Goal: Task Accomplishment & Management: Manage account settings

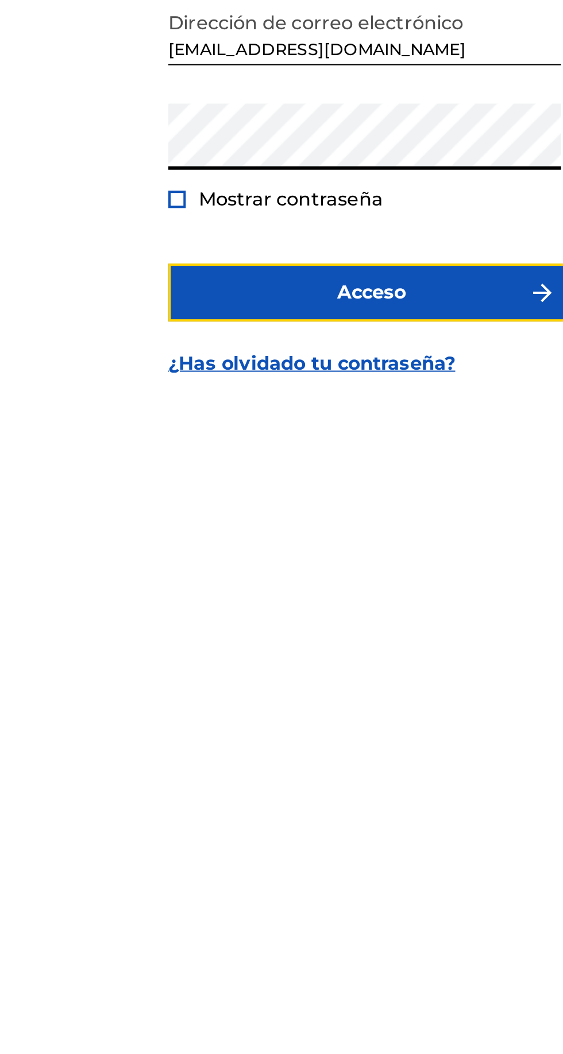
click at [296, 612] on font "Acceso" at bounding box center [282, 606] width 34 height 11
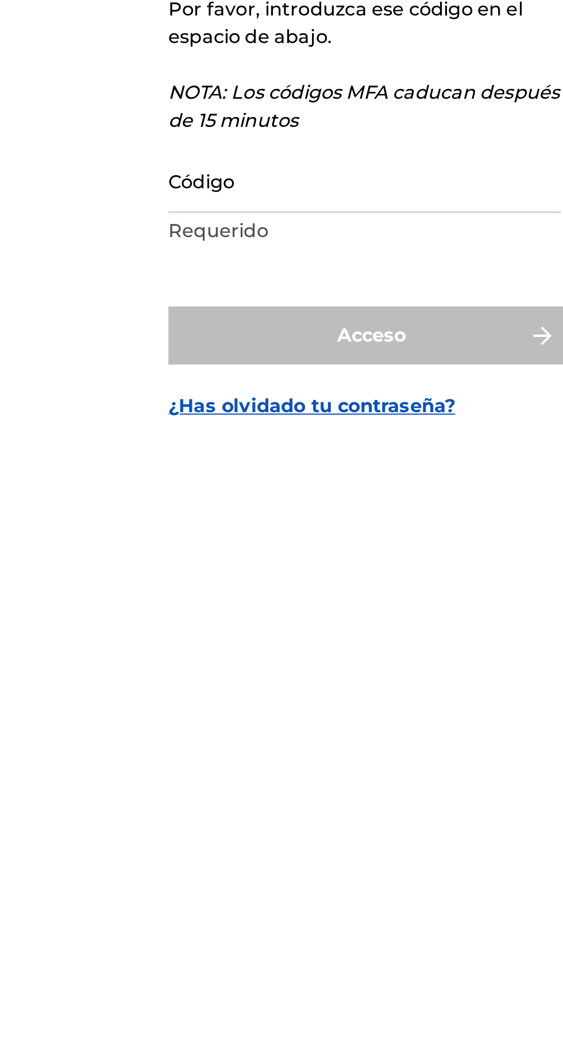
scroll to position [34, 0]
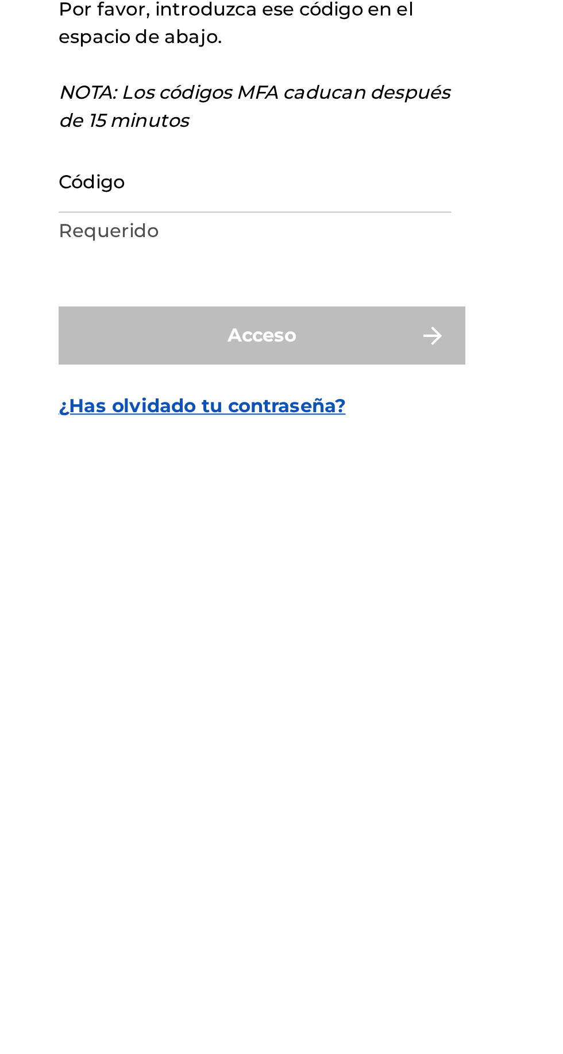
click at [310, 567] on input "Código" at bounding box center [278, 551] width 194 height 33
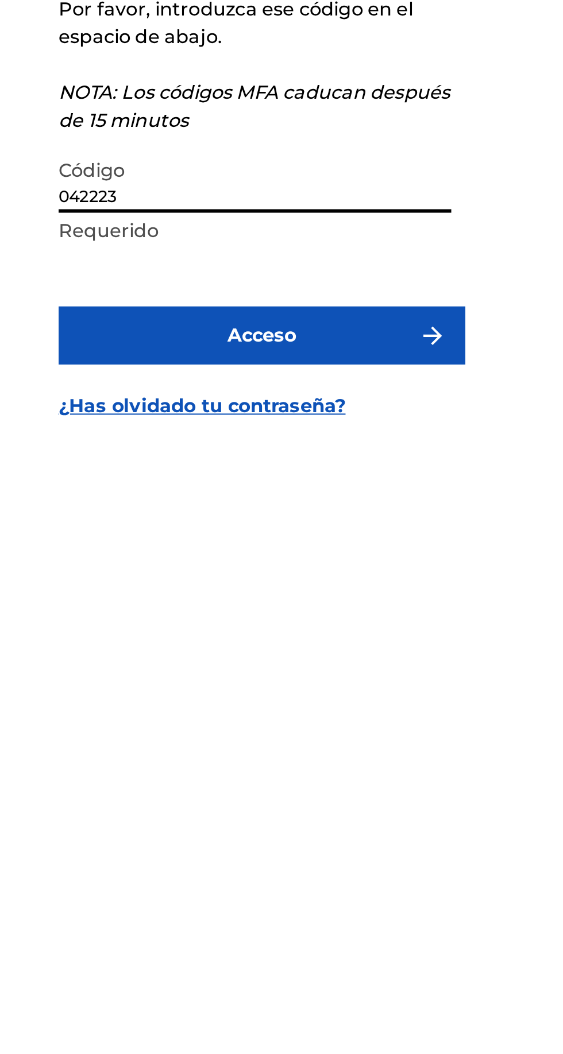
type input "042223"
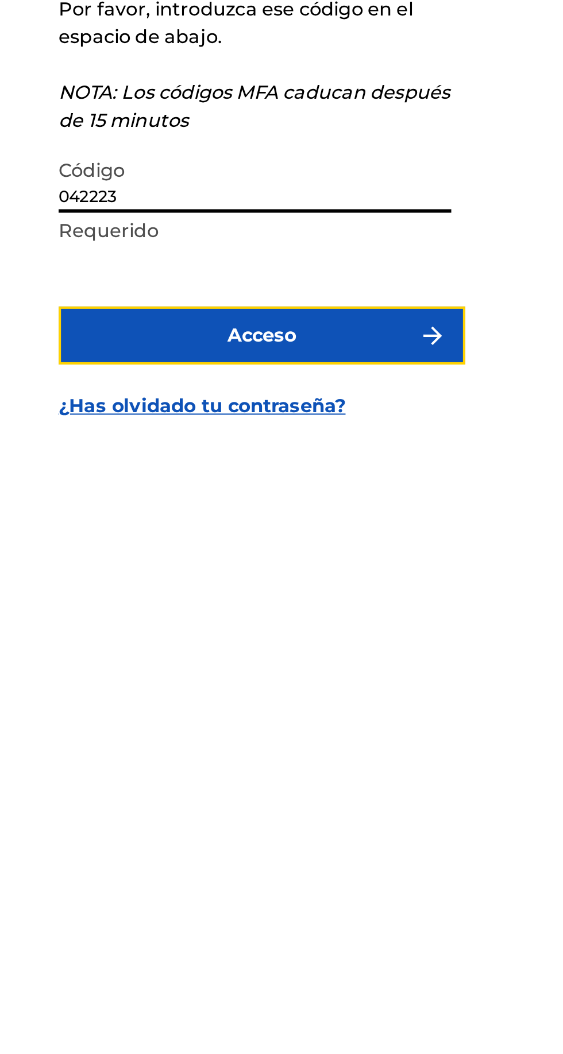
click at [341, 643] on button "Acceso" at bounding box center [281, 628] width 201 height 29
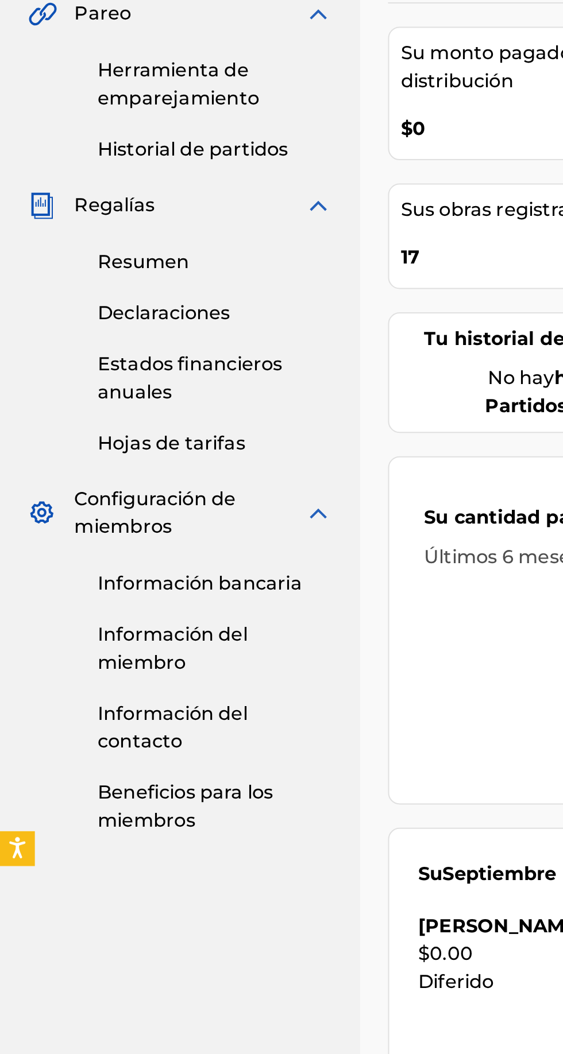
click at [60, 240] on font "Resumen" at bounding box center [70, 236] width 45 height 11
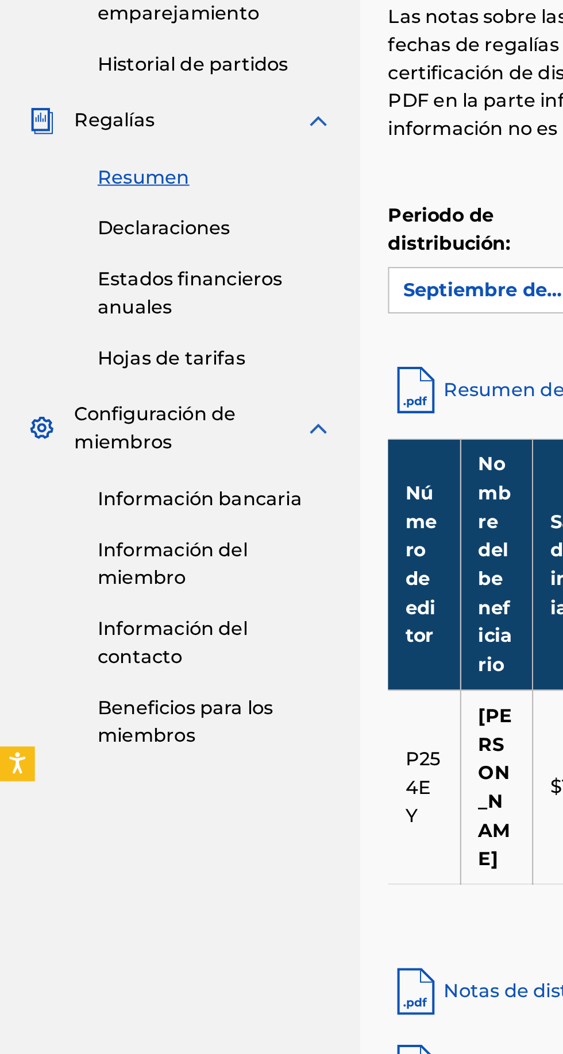
click at [67, 394] on font "Información bancaria" at bounding box center [98, 395] width 101 height 11
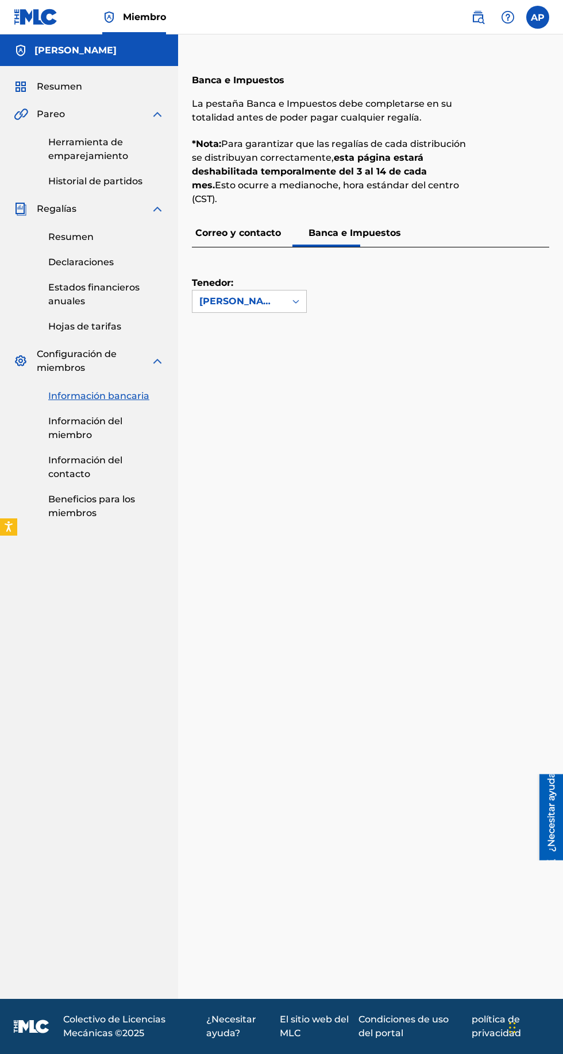
click at [83, 237] on font "Resumen" at bounding box center [70, 236] width 45 height 11
